Goal: Information Seeking & Learning: Learn about a topic

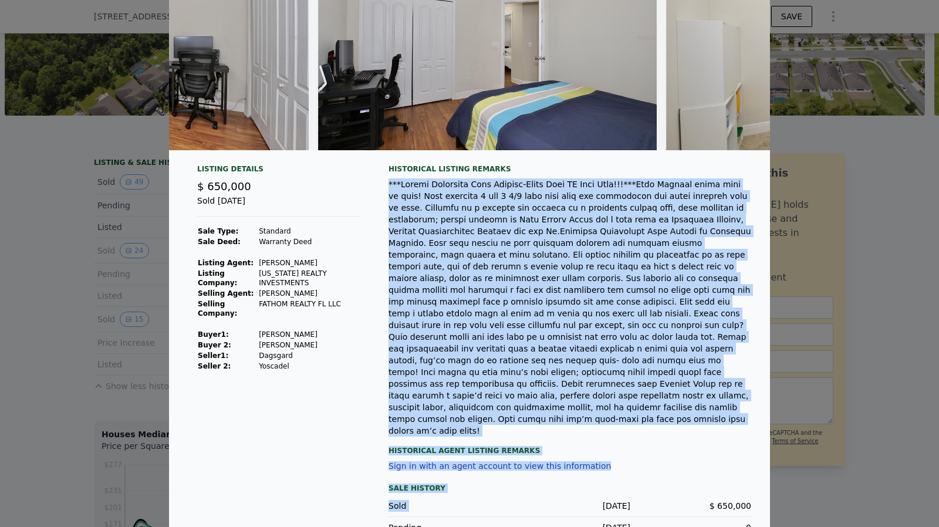
scroll to position [163, 0]
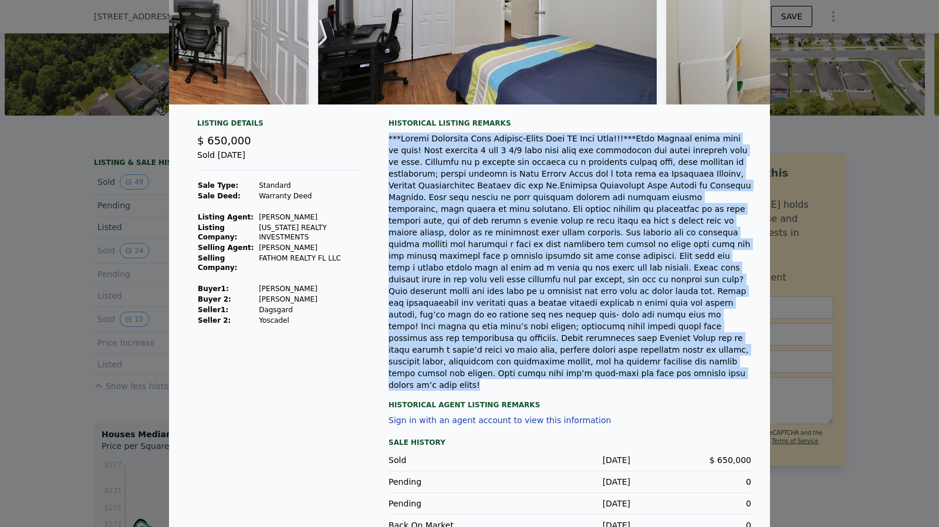
drag, startPoint x: 384, startPoint y: 312, endPoint x: 582, endPoint y: 345, distance: 201.1
click at [582, 345] on div at bounding box center [570, 262] width 363 height 258
click at [557, 349] on div at bounding box center [570, 262] width 363 height 258
drag, startPoint x: 557, startPoint y: 349, endPoint x: 384, endPoint y: 142, distance: 270.0
click at [389, 142] on div at bounding box center [570, 262] width 363 height 258
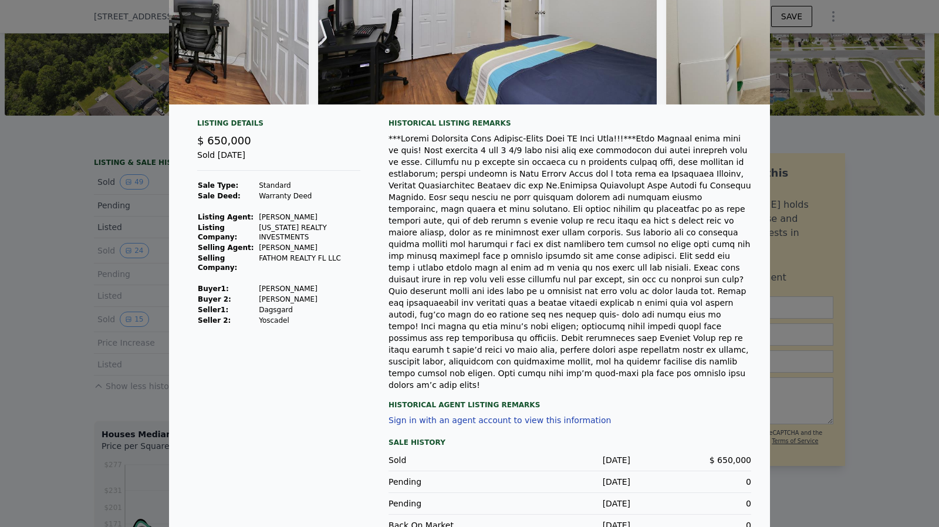
click at [548, 391] on div "Historical Agent Listing Remarks" at bounding box center [570, 400] width 363 height 19
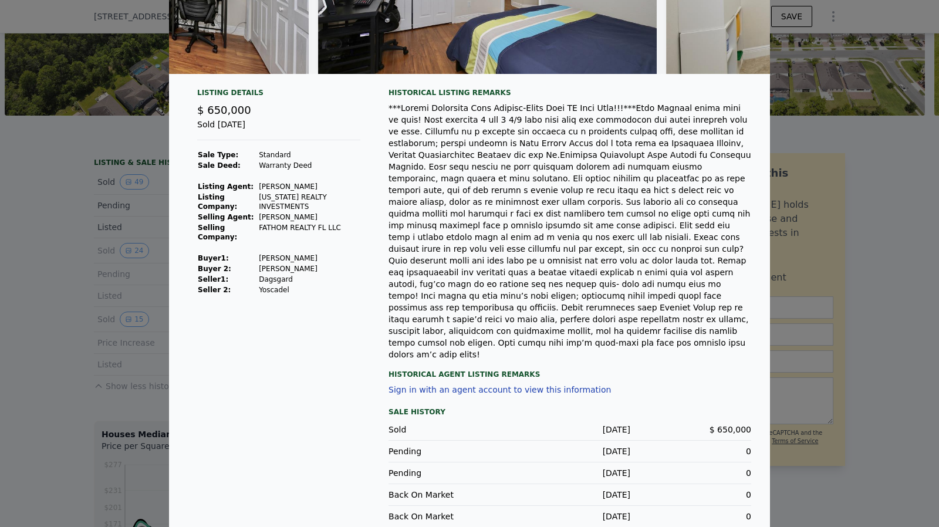
scroll to position [194, 0]
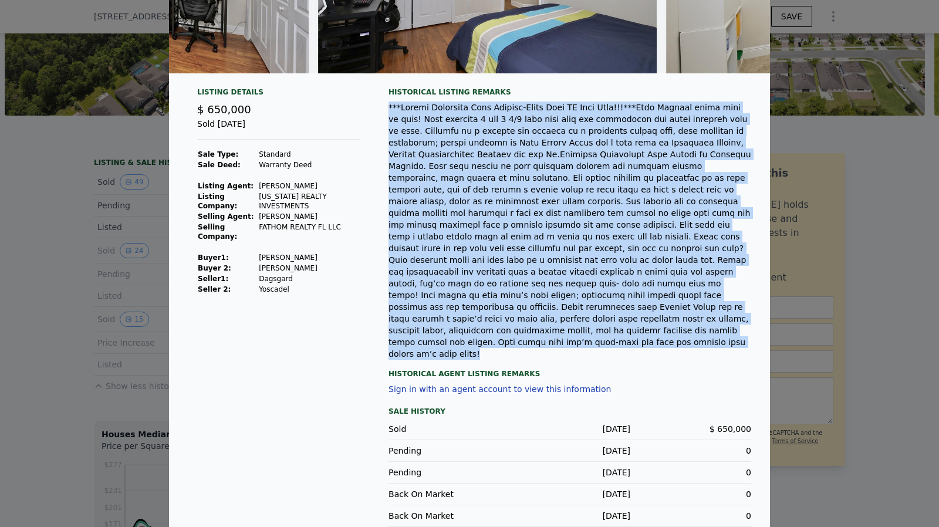
drag, startPoint x: 545, startPoint y: 315, endPoint x: 379, endPoint y: 117, distance: 258.3
click at [379, 117] on div "Listing Details $ 650,000 Sold [DATE] Sale Type: Standard Sale Deed: Warranty D…" at bounding box center [469, 327] width 601 height 480
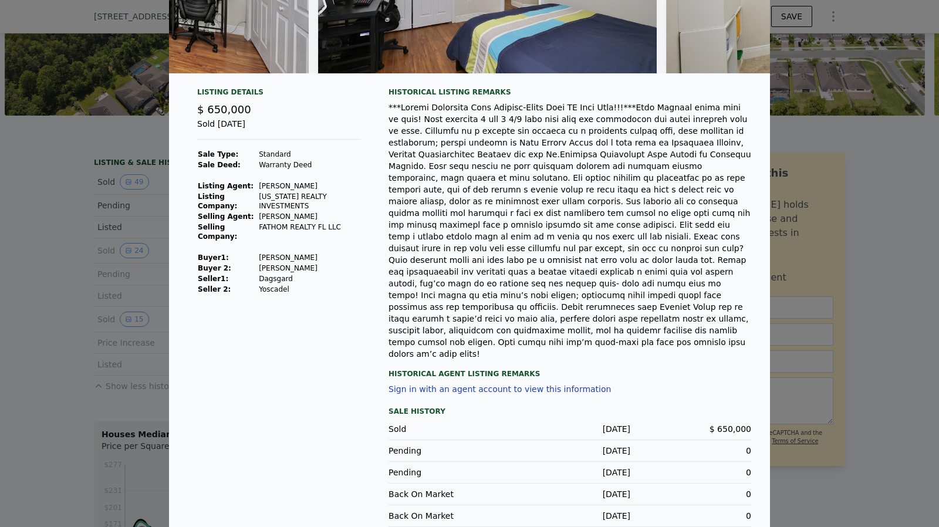
click at [549, 360] on div "Historical Agent Listing Remarks" at bounding box center [570, 369] width 363 height 19
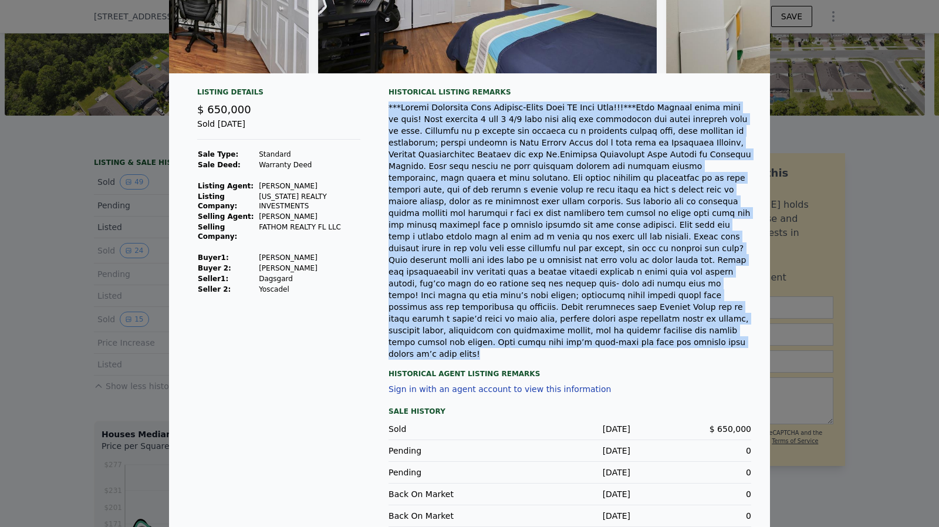
drag, startPoint x: 551, startPoint y: 319, endPoint x: 379, endPoint y: 118, distance: 264.8
click at [379, 118] on div "Listing Details $ 650,000 Sold [DATE] Sale Type: Standard Sale Deed: Warranty D…" at bounding box center [469, 327] width 601 height 480
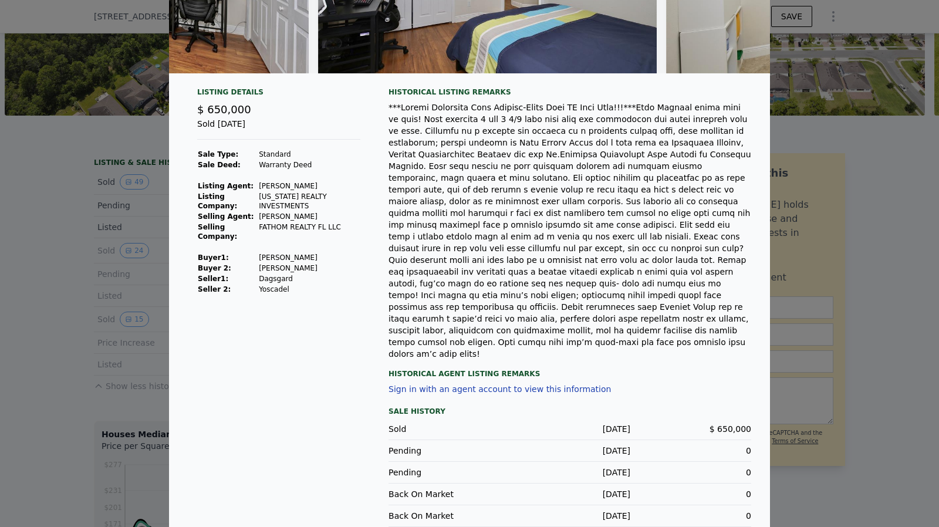
click at [554, 360] on div "Historical Agent Listing Remarks" at bounding box center [570, 369] width 363 height 19
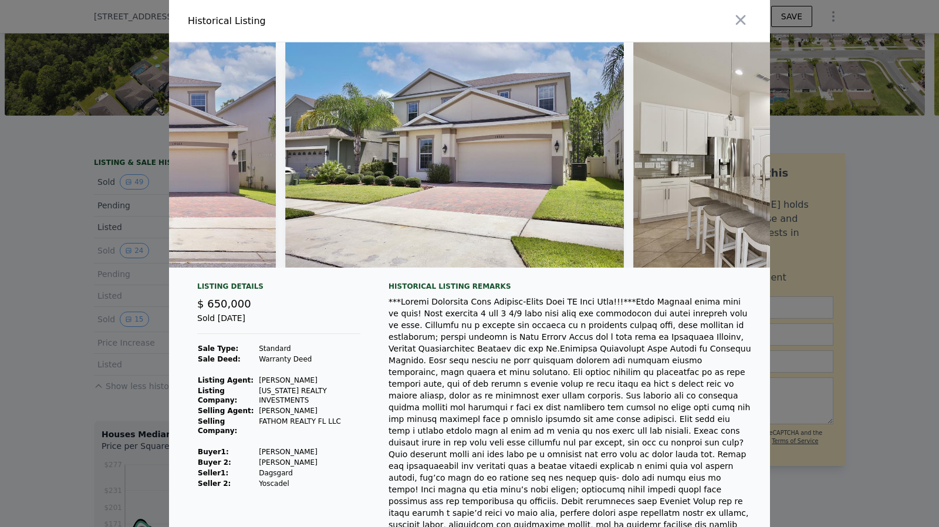
scroll to position [0, 0]
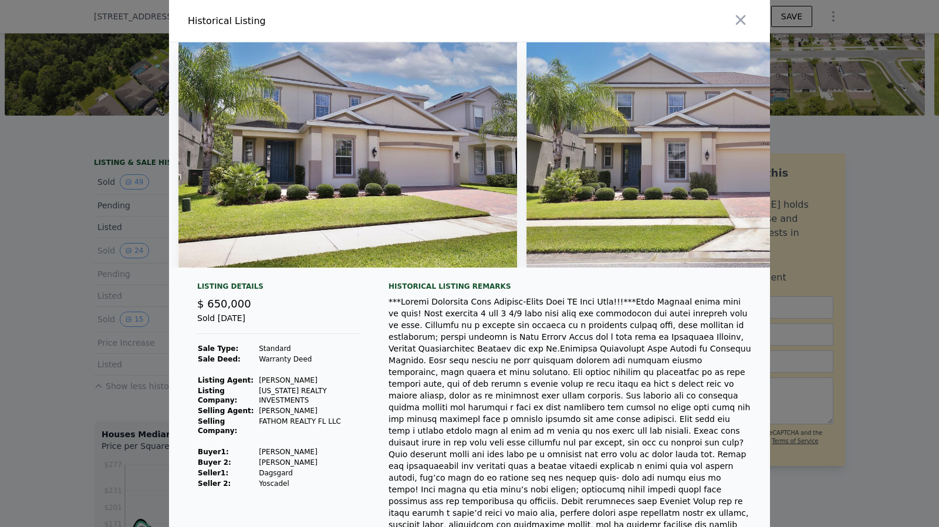
click at [79, 295] on div at bounding box center [469, 263] width 939 height 527
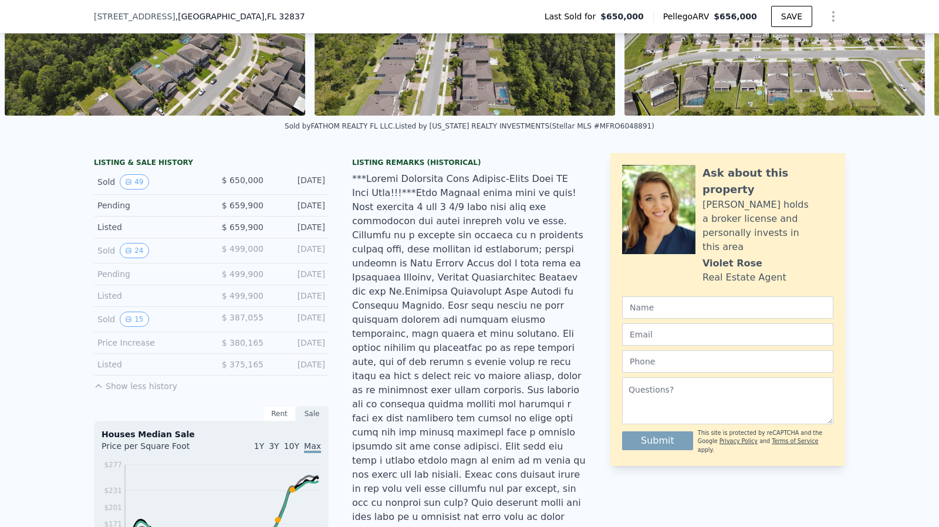
click at [113, 327] on div "Sold 15" at bounding box center [149, 319] width 104 height 15
click at [125, 323] on icon "View historical data" at bounding box center [128, 319] width 7 height 7
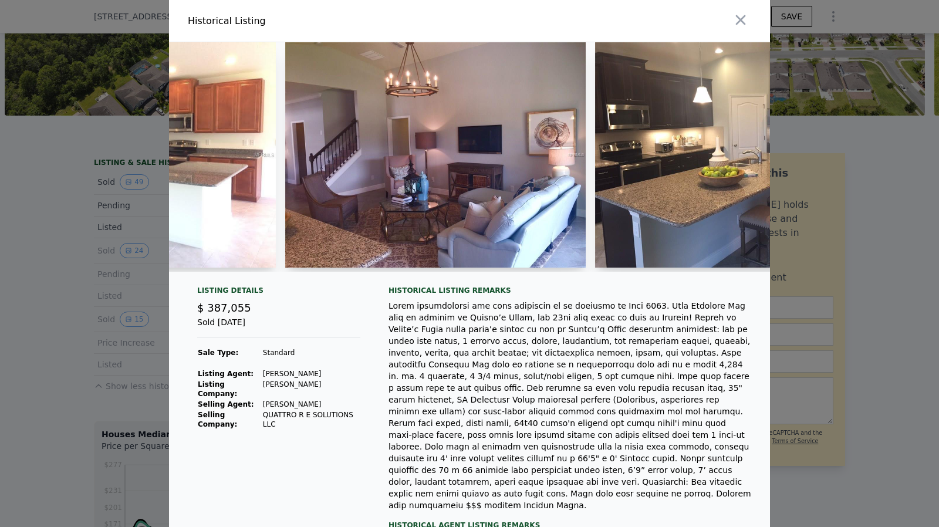
scroll to position [0, 828]
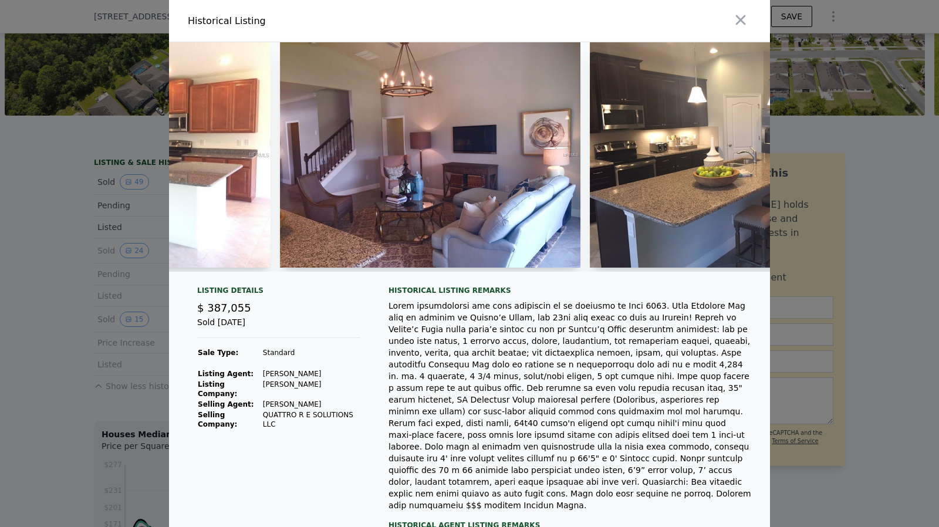
click at [68, 233] on div at bounding box center [469, 263] width 939 height 527
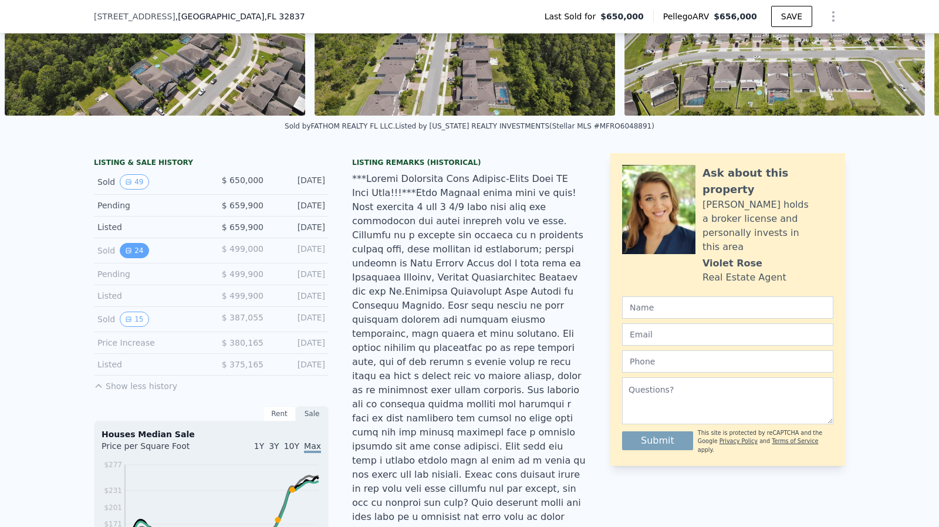
click at [126, 254] on icon "View historical data" at bounding box center [128, 250] width 7 height 7
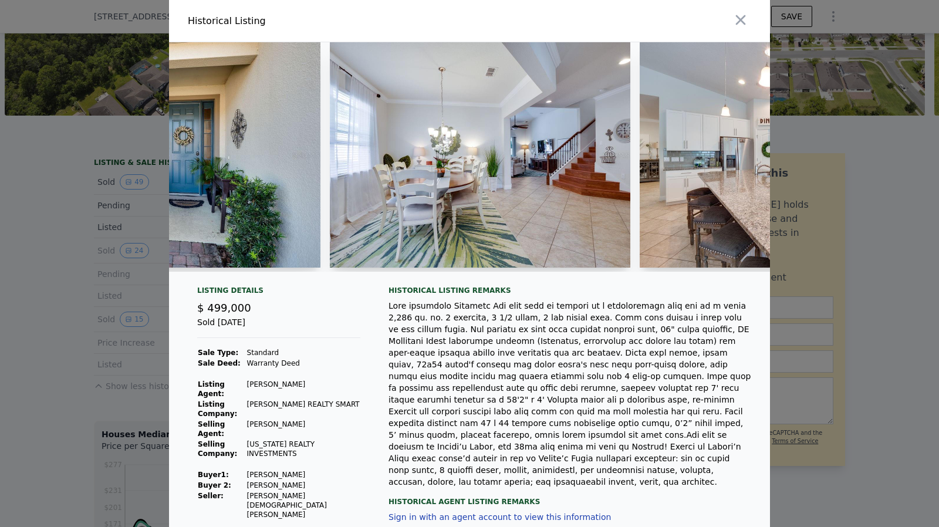
scroll to position [0, 472]
